Goal: Task Accomplishment & Management: Manage account settings

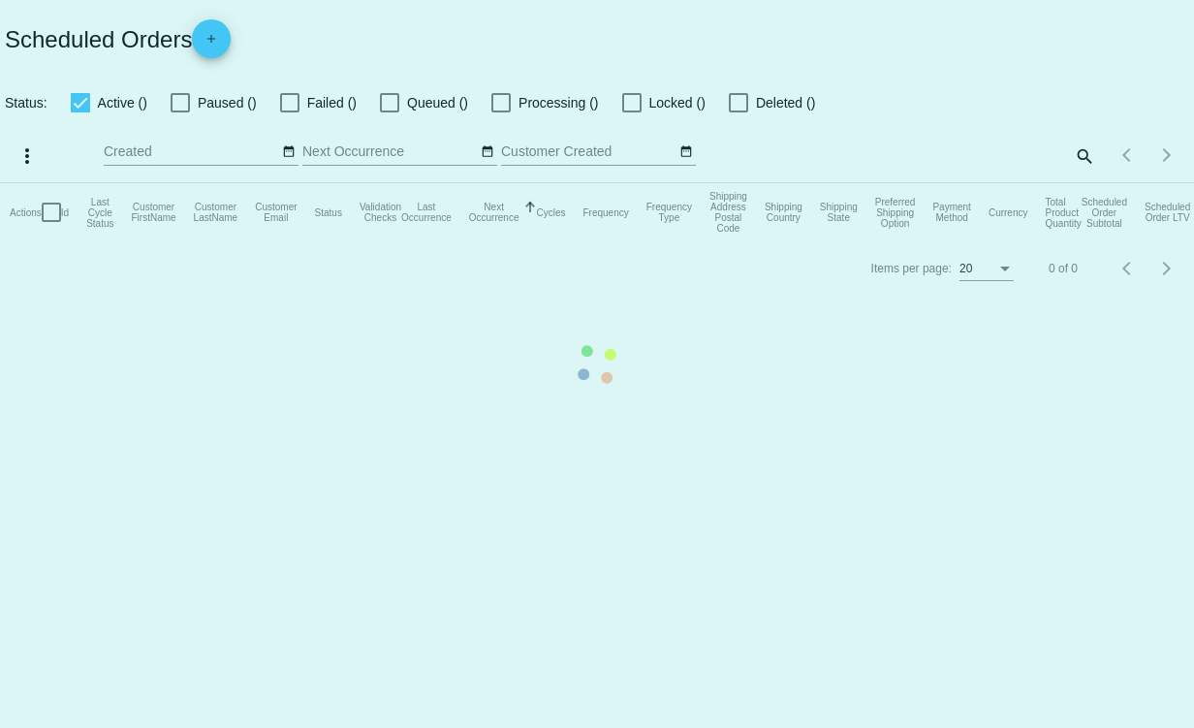
checkbox input "true"
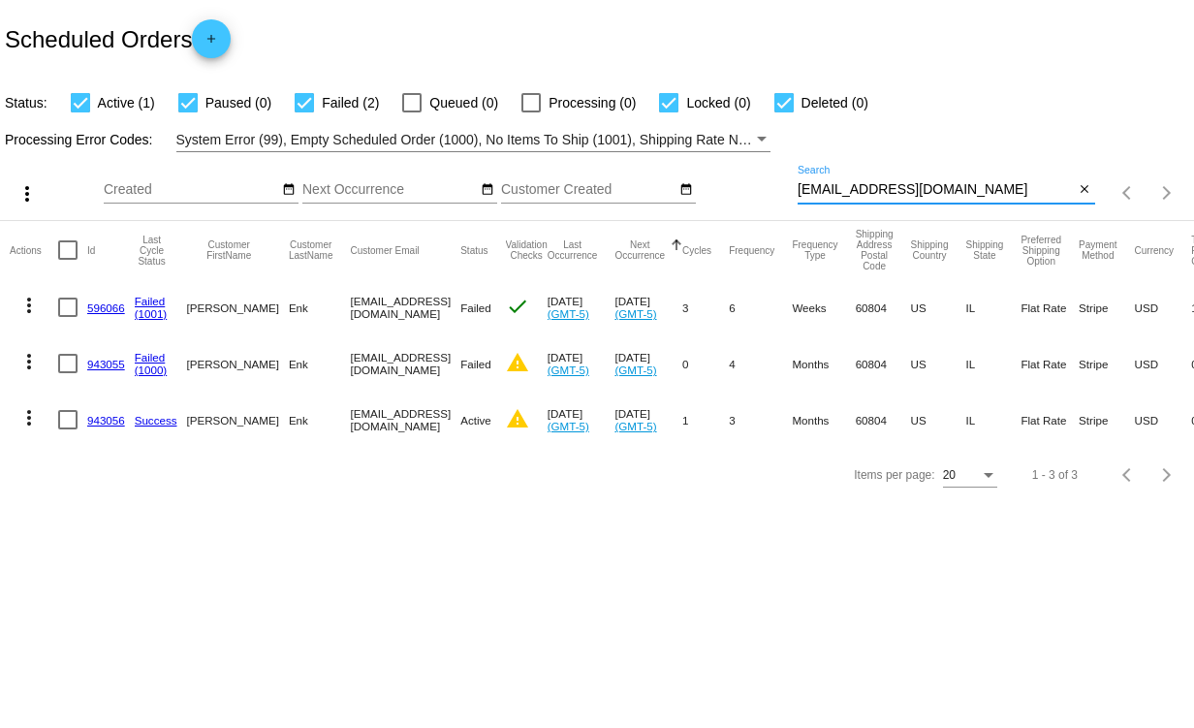
drag, startPoint x: 963, startPoint y: 196, endPoint x: 766, endPoint y: 205, distance: 197.0
click at [766, 205] on div "more_vert Oct Jan Feb Mar [DATE]" at bounding box center [597, 186] width 1194 height 69
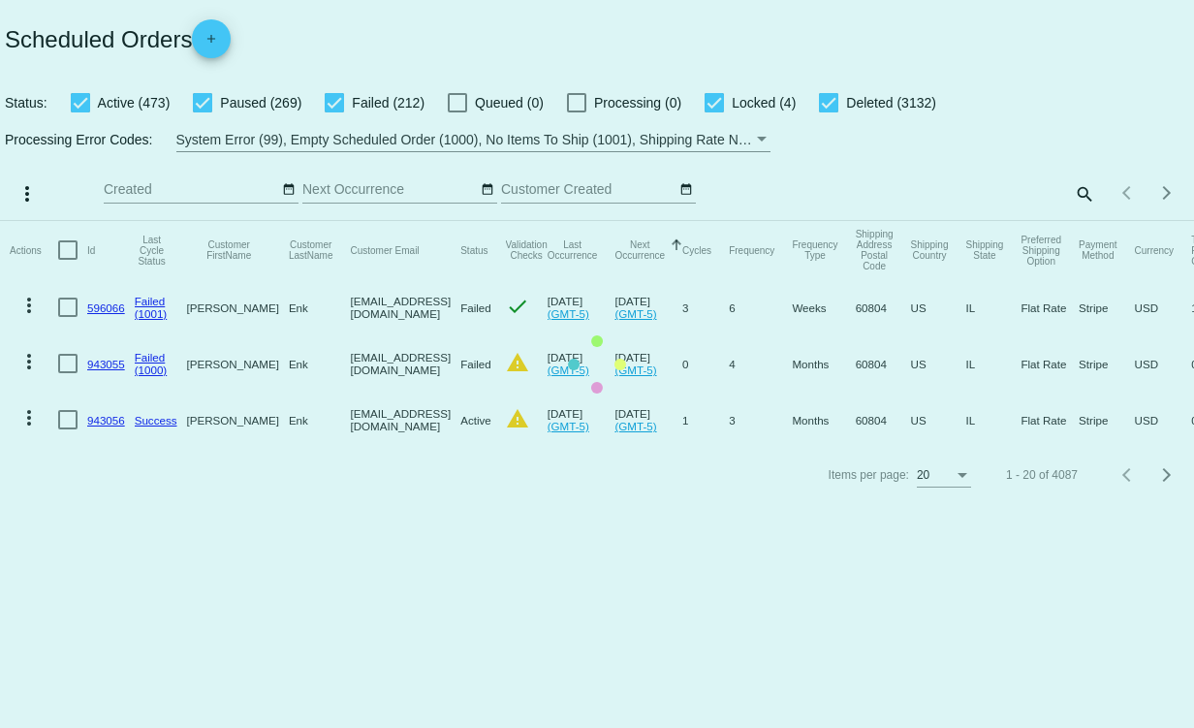
click at [1079, 221] on mat-table "Actions Id Last Cycle Status Customer FirstName Customer LastName Customer Emai…" at bounding box center [597, 334] width 1194 height 227
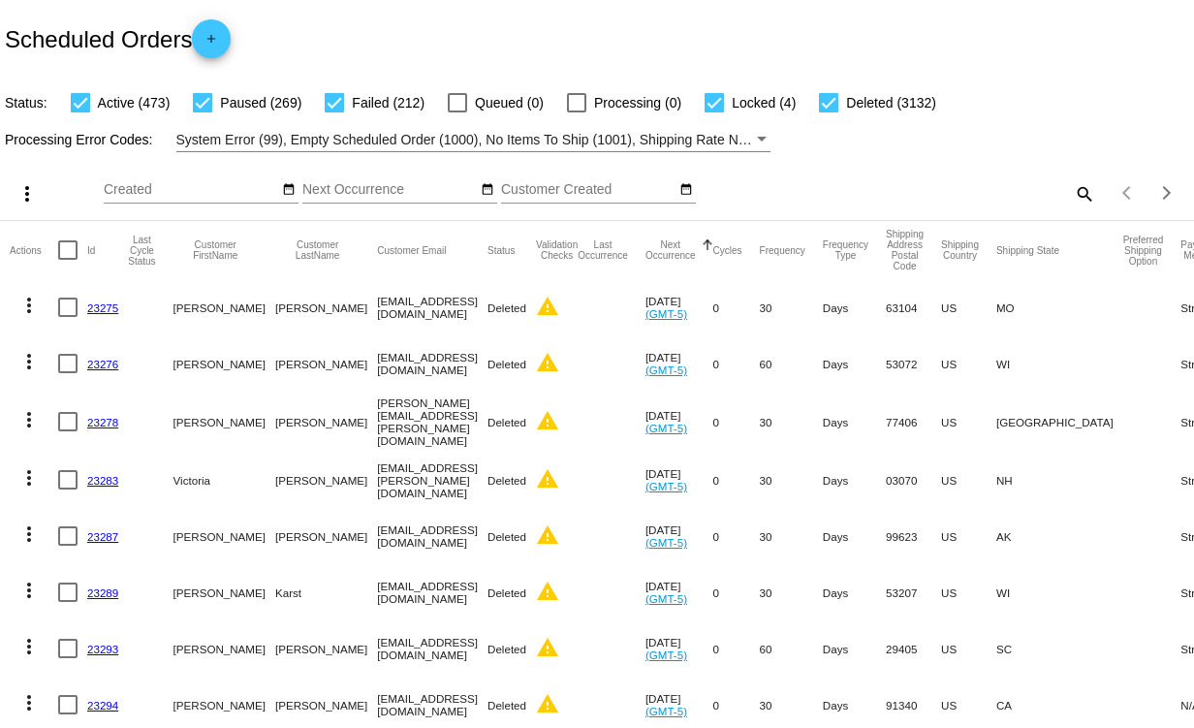
click at [1072, 193] on mat-icon "search" at bounding box center [1083, 193] width 23 height 30
click at [876, 188] on input "Search" at bounding box center [947, 190] width 298 height 16
paste input "[EMAIL_ADDRESS][DOMAIN_NAME]"
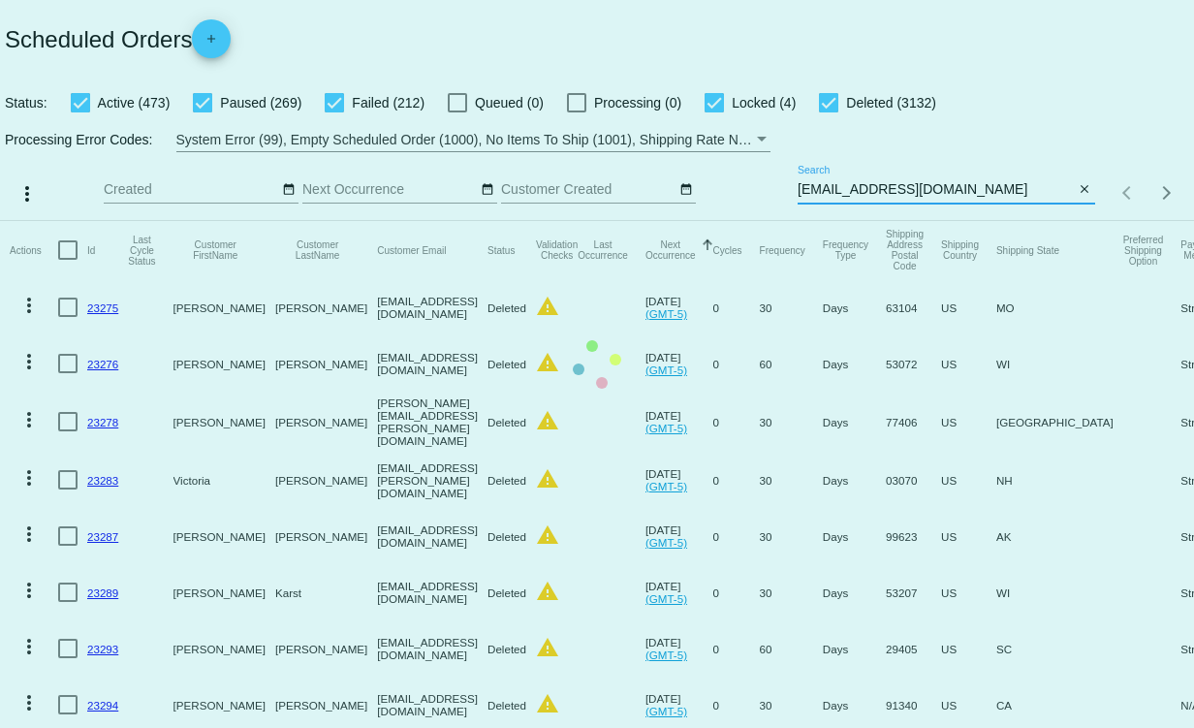
type input "[EMAIL_ADDRESS][DOMAIN_NAME]"
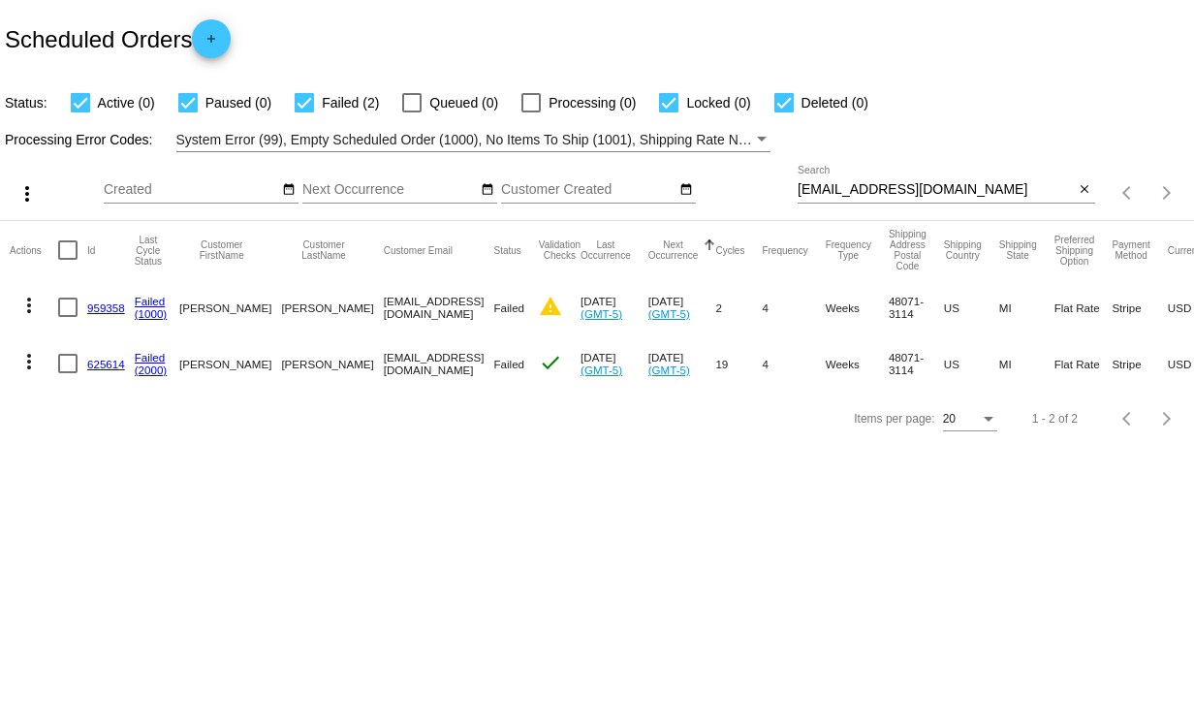
click at [105, 360] on link "625614" at bounding box center [106, 364] width 38 height 13
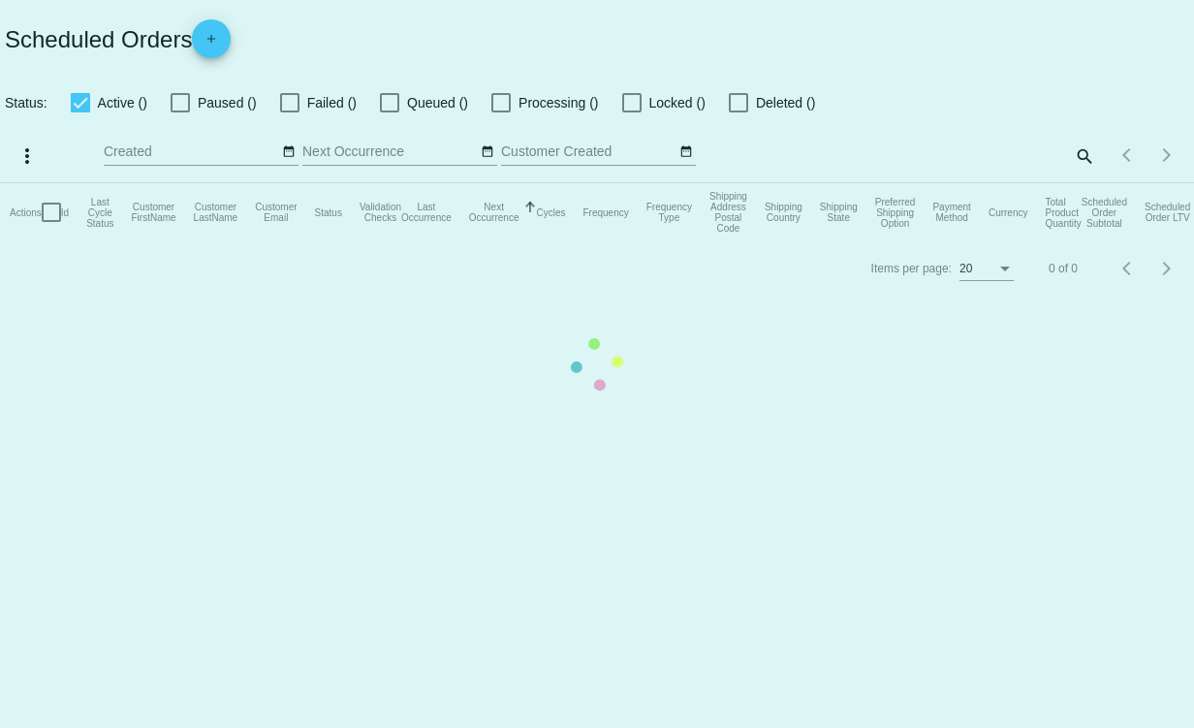
checkbox input "true"
